Goal: Contribute content: Contribute content

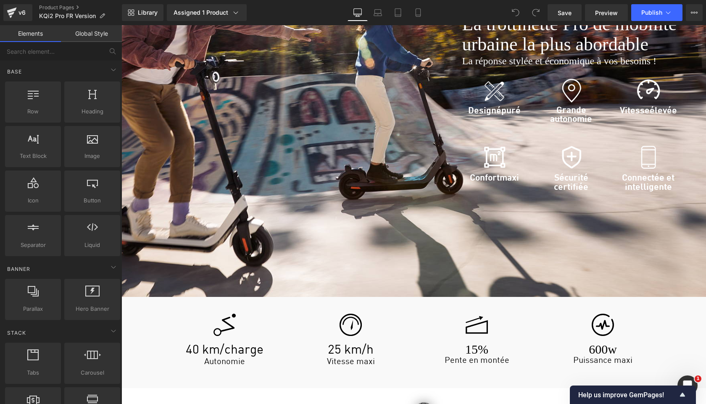
scroll to position [1407, 0]
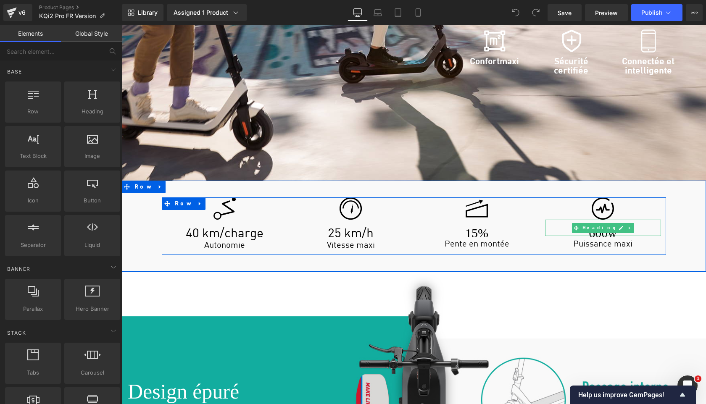
click at [590, 230] on h1 "600w" at bounding box center [603, 233] width 116 height 6
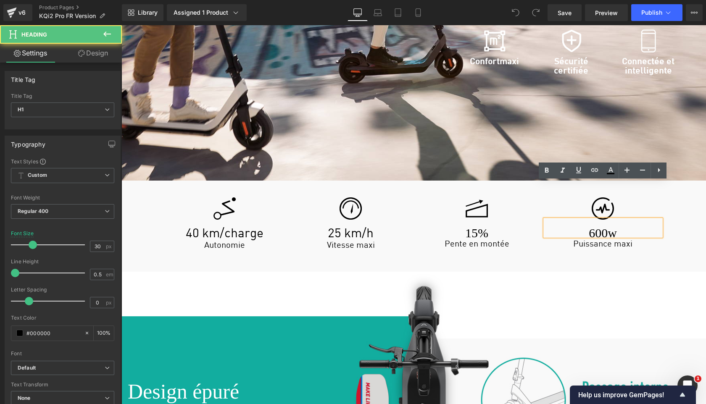
click at [592, 230] on h1 "600w" at bounding box center [603, 233] width 116 height 6
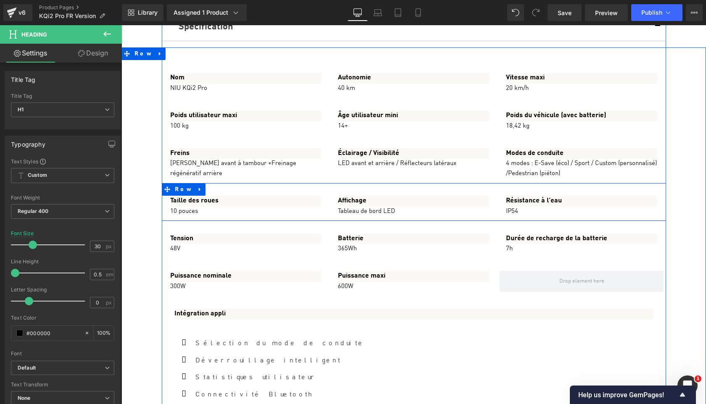
scroll to position [4570, 0]
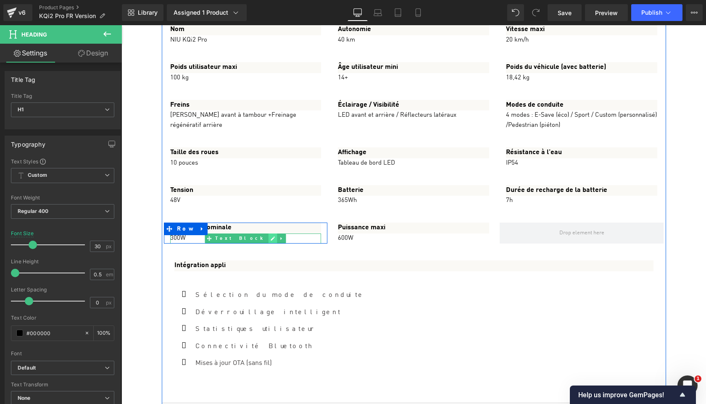
click at [271, 241] on icon at bounding box center [273, 239] width 4 height 4
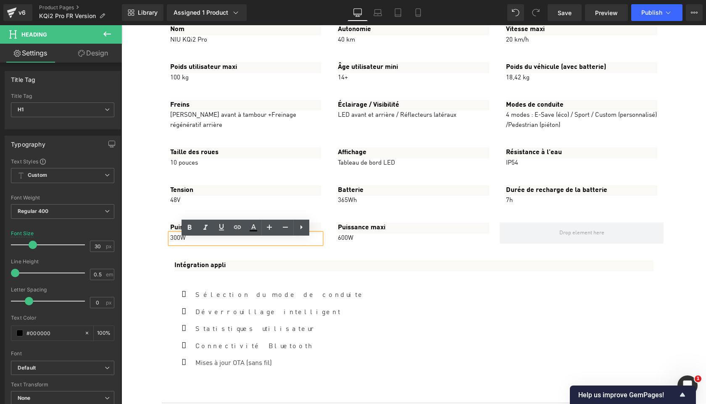
click at [233, 244] on p "300W" at bounding box center [245, 239] width 151 height 10
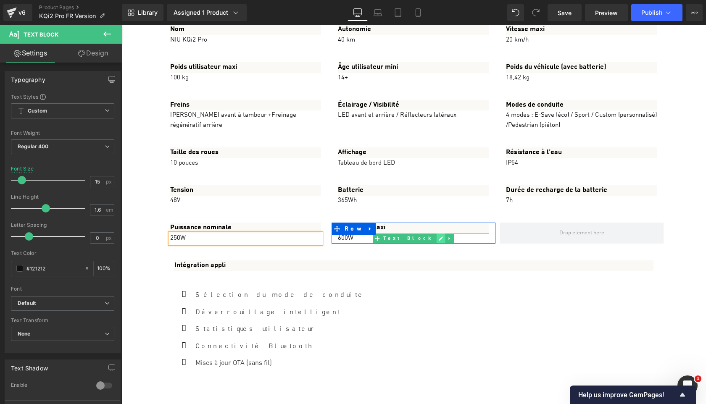
click at [437, 244] on link at bounding box center [441, 239] width 9 height 10
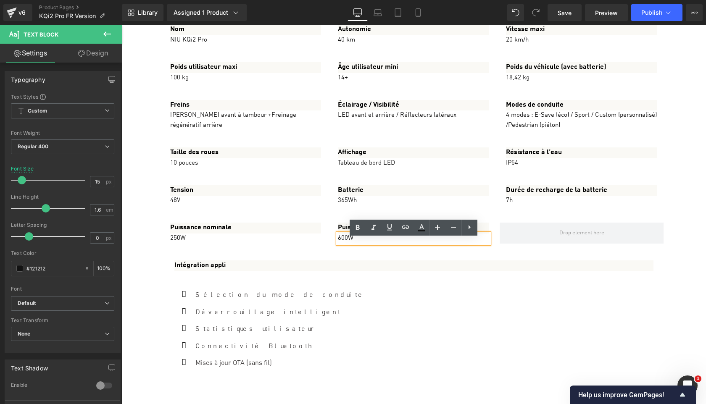
click at [388, 244] on p "600W" at bounding box center [413, 239] width 151 height 10
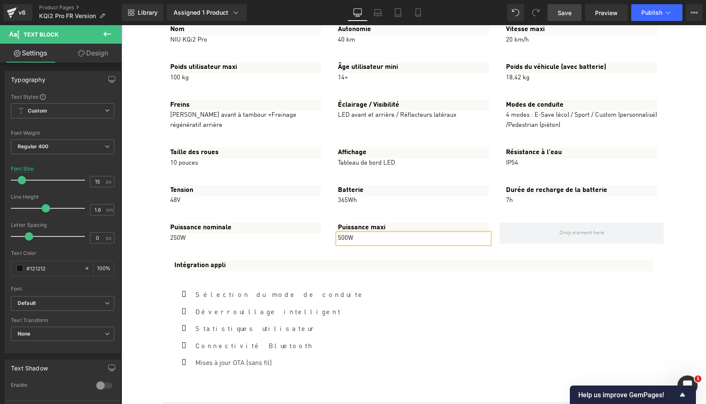
click at [570, 15] on span "Save" at bounding box center [565, 12] width 14 height 9
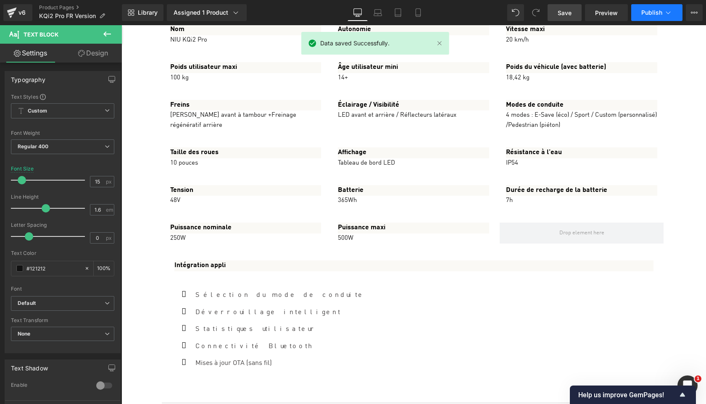
click at [648, 15] on span "Publish" at bounding box center [651, 12] width 21 height 7
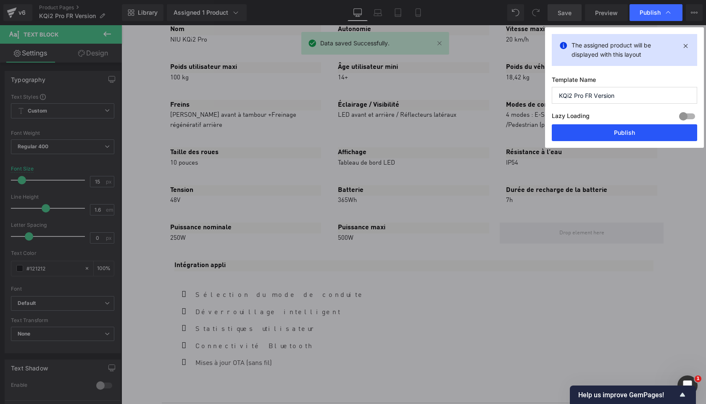
click at [632, 130] on button "Publish" at bounding box center [624, 132] width 145 height 17
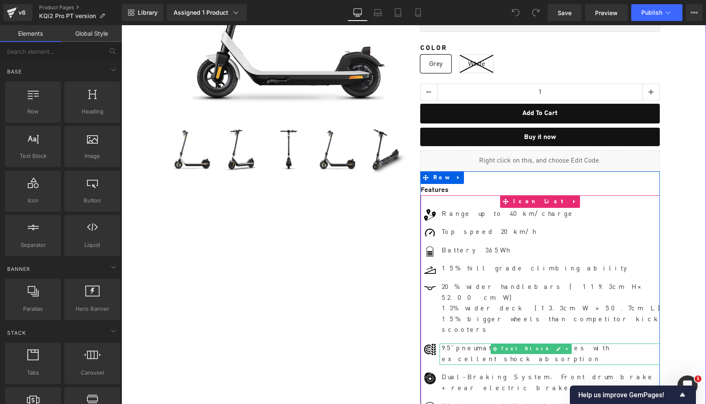
scroll to position [1333, 0]
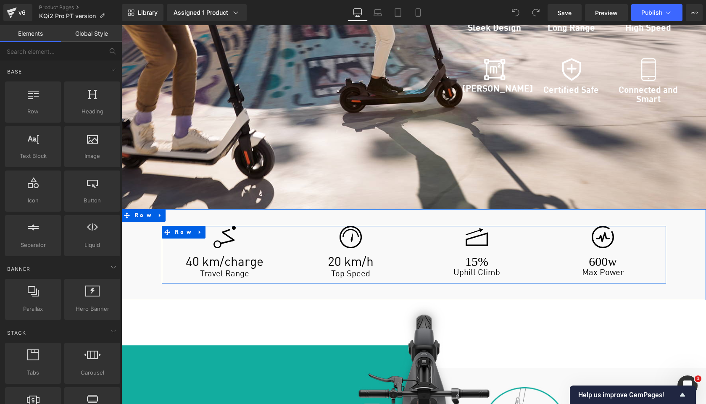
click at [593, 258] on h1 "600w" at bounding box center [603, 261] width 116 height 6
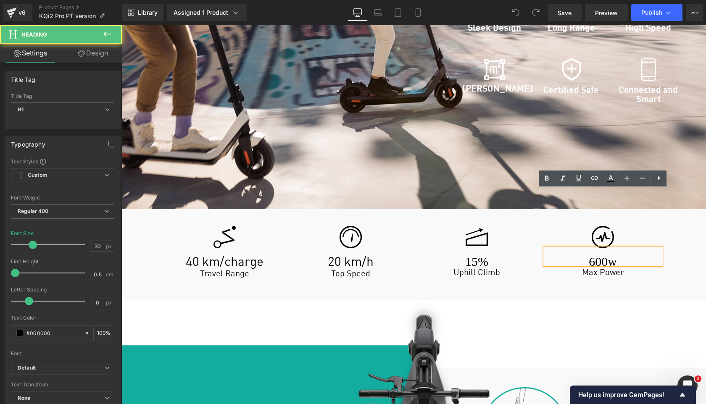
click at [593, 258] on h1 "600w" at bounding box center [603, 261] width 116 height 6
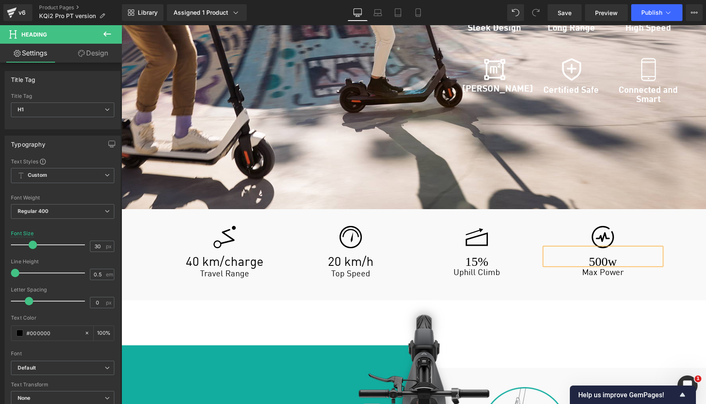
scroll to position [4433, 0]
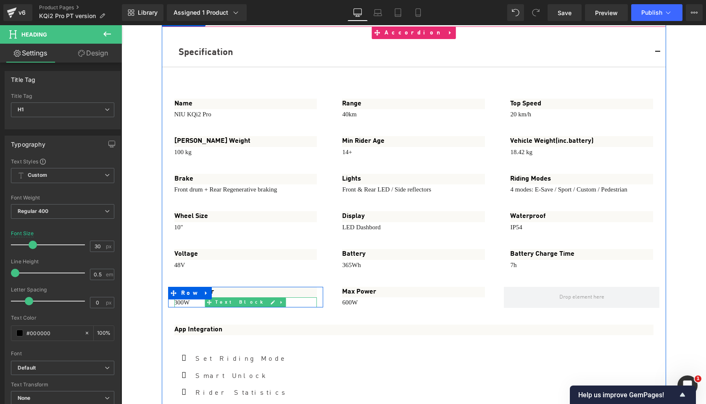
click at [192, 298] on p "300W" at bounding box center [245, 303] width 143 height 10
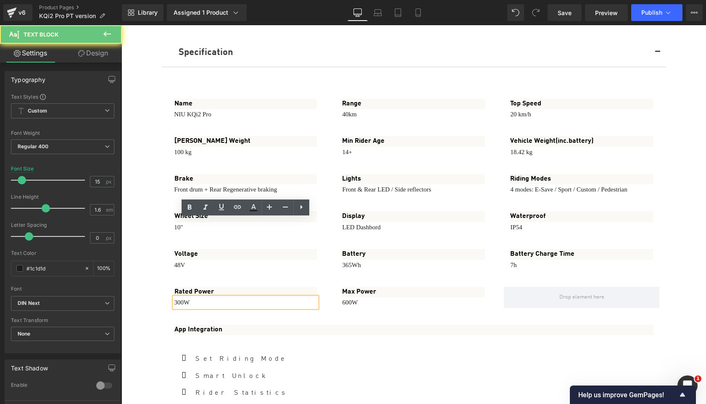
click at [197, 298] on p "300W" at bounding box center [245, 303] width 143 height 10
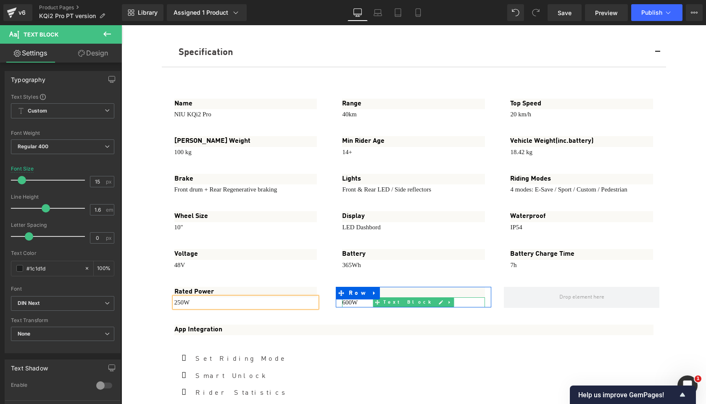
click at [380, 298] on p "600W" at bounding box center [413, 303] width 143 height 10
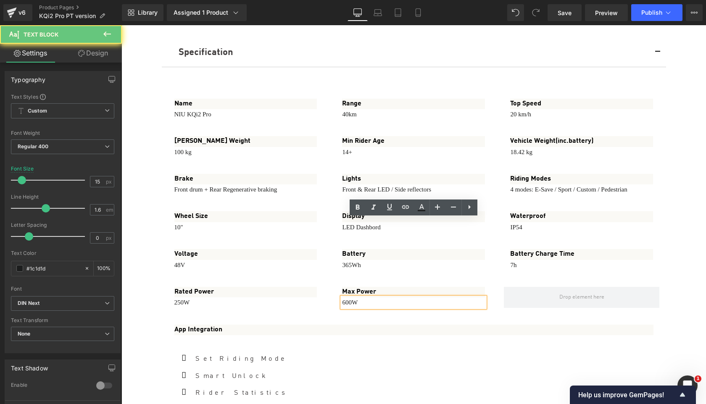
click at [380, 298] on p "600W" at bounding box center [413, 303] width 143 height 10
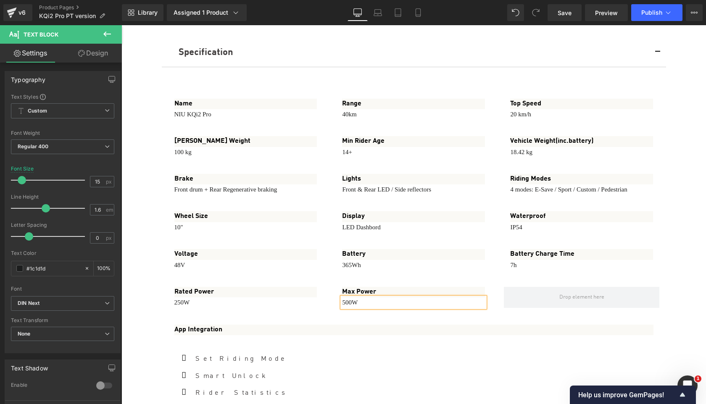
drag, startPoint x: 562, startPoint y: 13, endPoint x: 453, endPoint y: 75, distance: 125.9
click at [562, 13] on span "Save" at bounding box center [565, 12] width 14 height 9
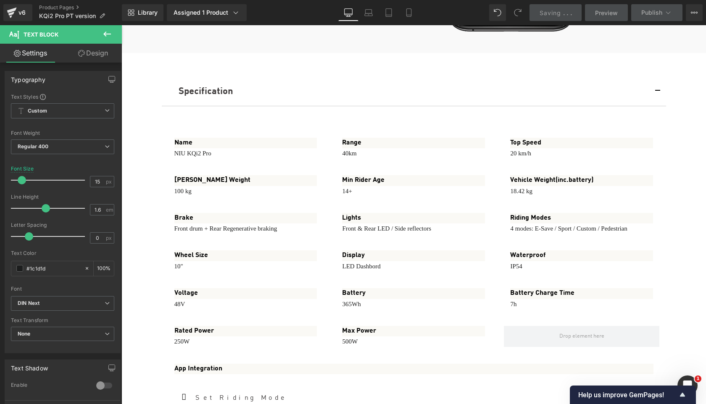
scroll to position [4394, 0]
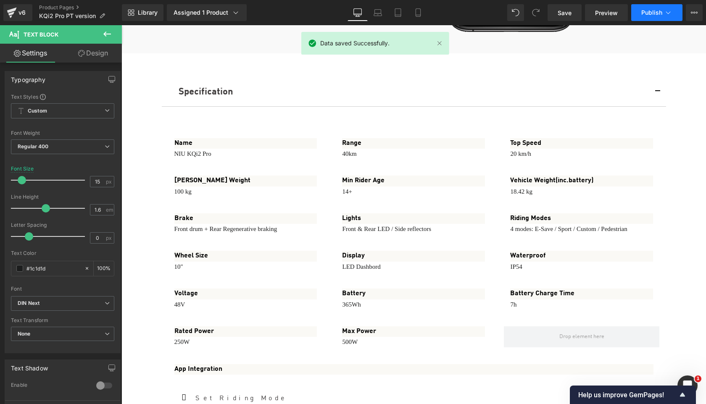
click at [646, 18] on button "Publish" at bounding box center [656, 12] width 51 height 17
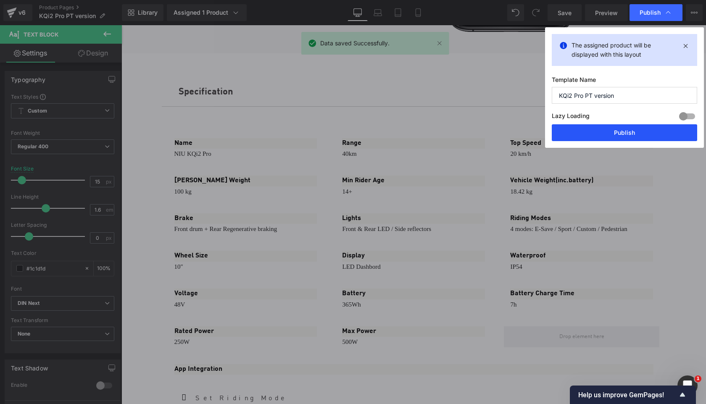
click at [625, 134] on button "Publish" at bounding box center [624, 132] width 145 height 17
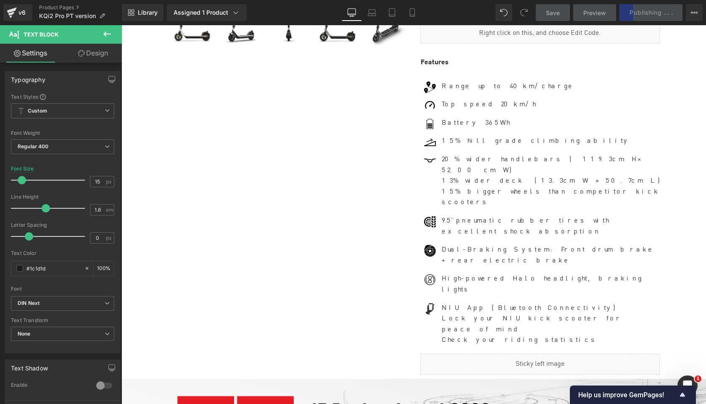
scroll to position [0, 0]
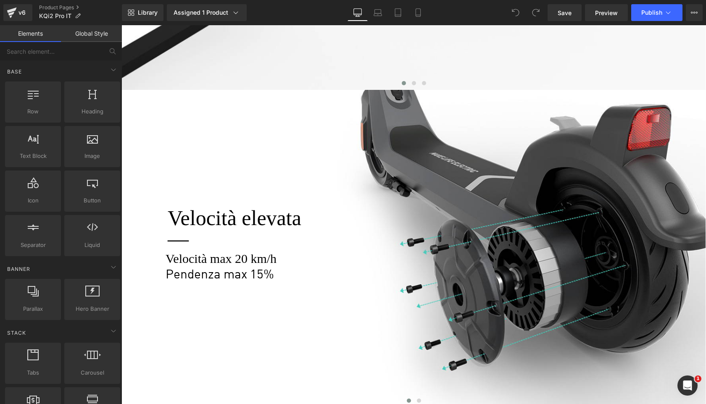
scroll to position [1907, 0]
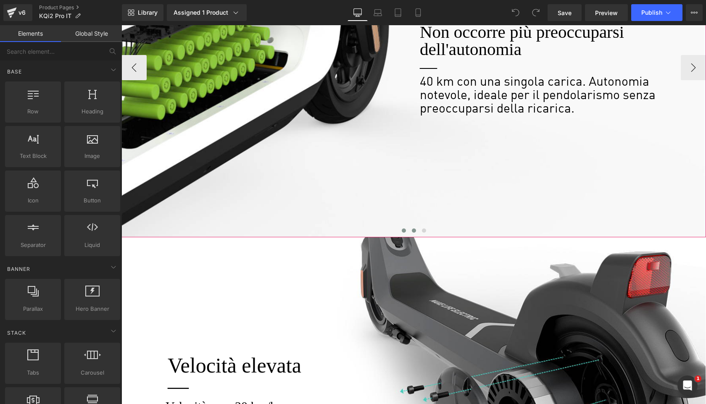
click at [415, 229] on span at bounding box center [414, 231] width 4 height 4
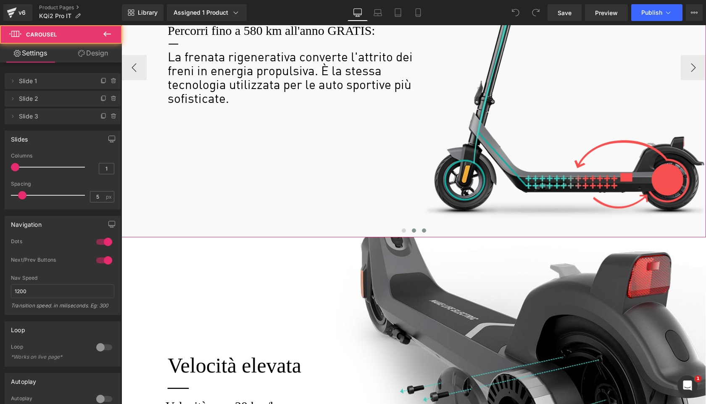
click at [423, 229] on span at bounding box center [424, 231] width 4 height 4
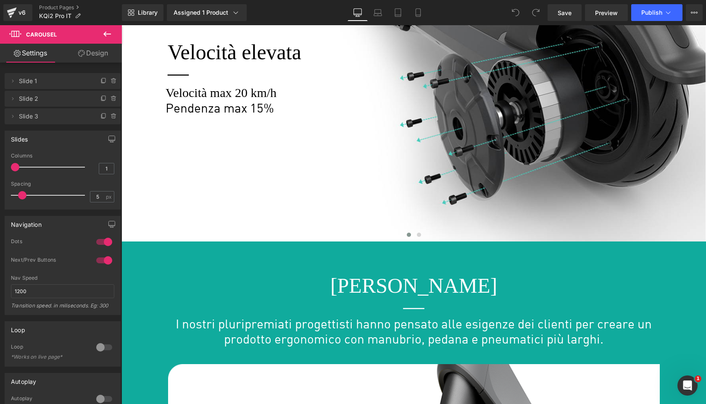
scroll to position [2203, 0]
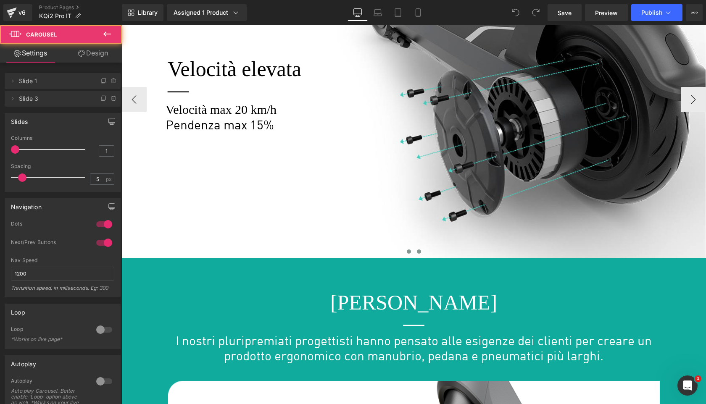
click at [419, 248] on button at bounding box center [419, 252] width 10 height 8
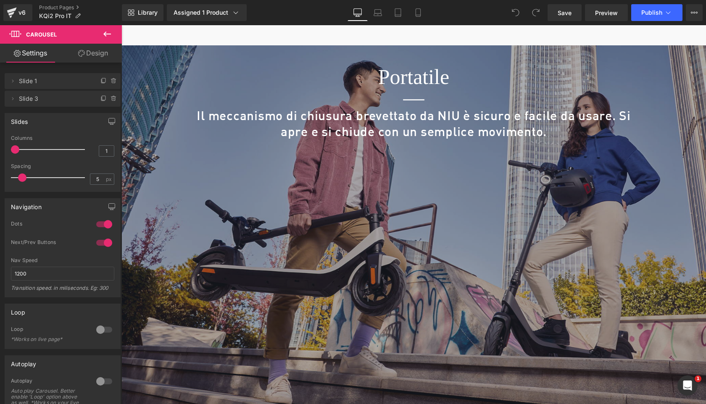
scroll to position [2797, 0]
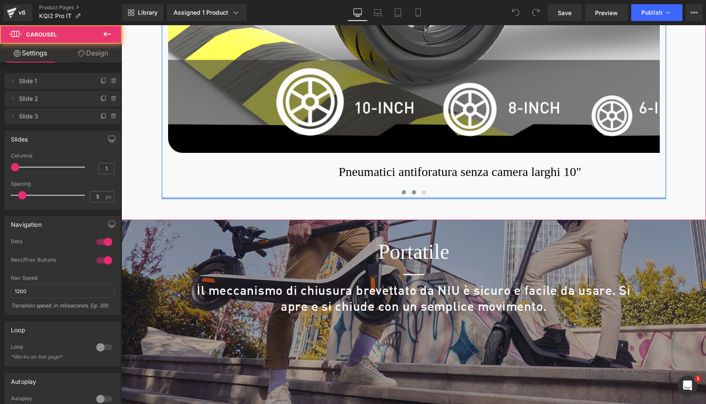
click at [413, 190] on span at bounding box center [414, 192] width 4 height 4
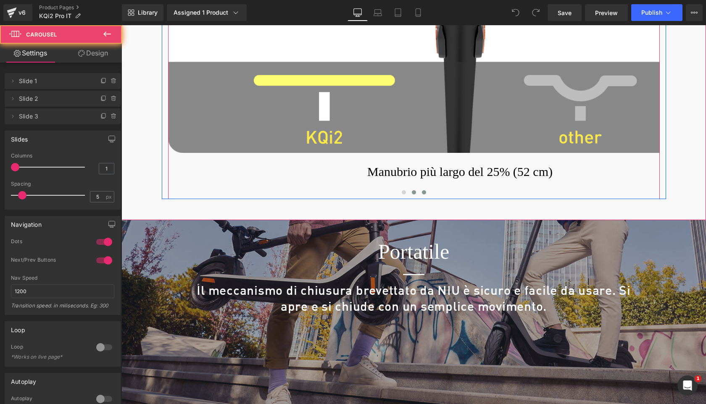
click at [423, 190] on span at bounding box center [424, 192] width 4 height 4
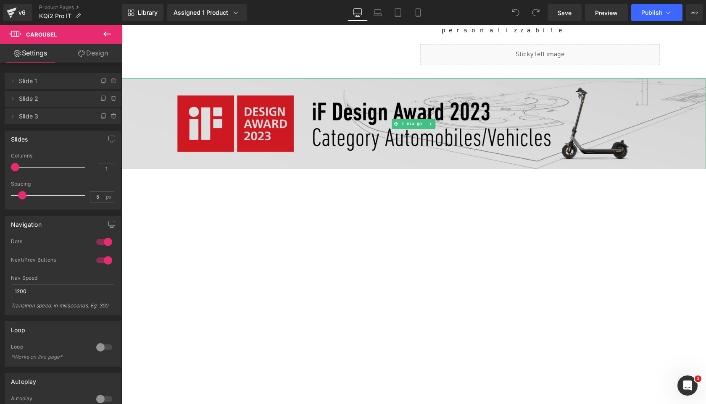
scroll to position [590, 0]
